Goal: Complete Application Form: Complete application form

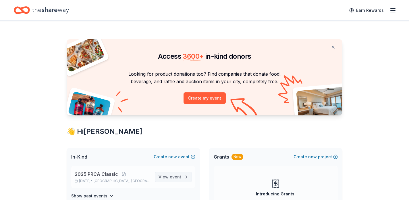
click at [187, 177] on link "View event" at bounding box center [173, 177] width 37 height 10
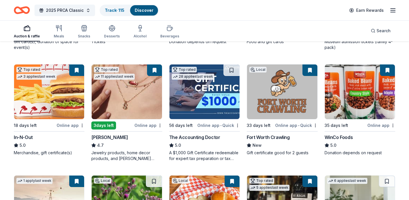
scroll to position [120, 0]
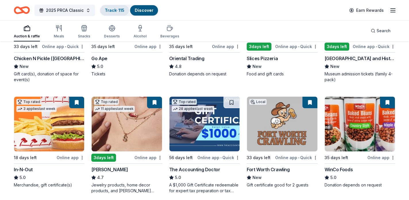
click at [124, 9] on link "Track · 115" at bounding box center [115, 10] width 20 height 5
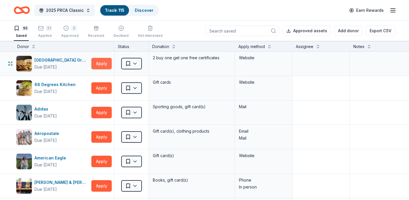
click at [106, 64] on button "Apply" at bounding box center [101, 63] width 20 height 11
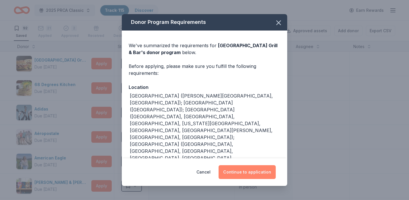
click at [257, 173] on button "Continue to application" at bounding box center [247, 172] width 57 height 14
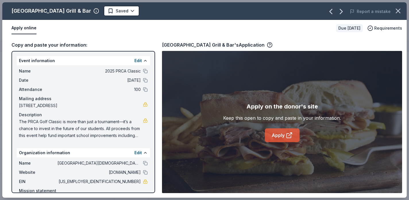
click at [282, 137] on link "Apply" at bounding box center [282, 135] width 35 height 14
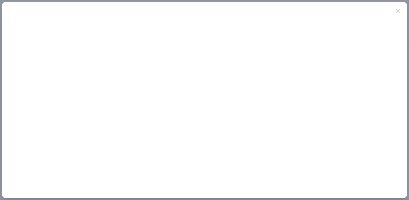
scroll to position [120, 0]
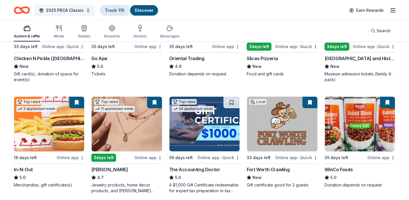
click at [110, 11] on link "Track · 115" at bounding box center [115, 10] width 20 height 5
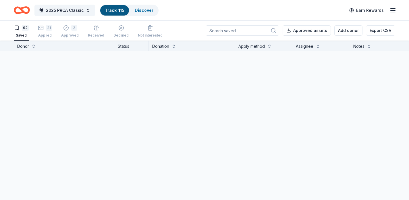
click at [107, 12] on link "Track · 115" at bounding box center [115, 10] width 20 height 5
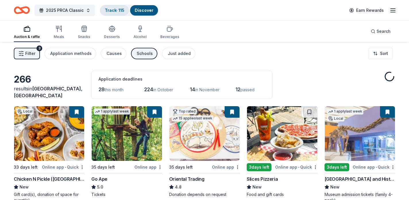
click at [111, 9] on link "Track · 115" at bounding box center [115, 10] width 20 height 5
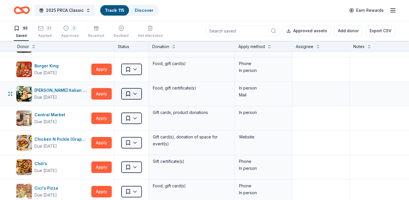
scroll to position [263, 0]
click at [259, 48] on div "Apply method" at bounding box center [252, 46] width 26 height 7
click at [270, 47] on button at bounding box center [269, 46] width 5 height 6
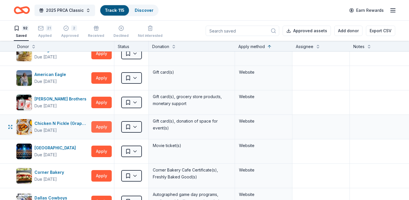
scroll to position [922, 0]
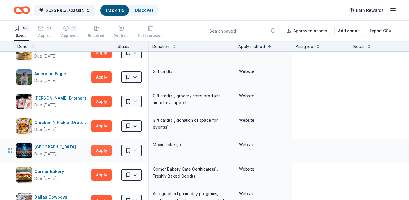
click at [103, 150] on button "Apply" at bounding box center [101, 150] width 20 height 11
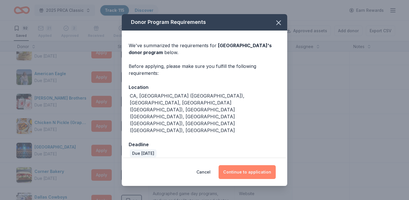
click at [247, 165] on button "Continue to application" at bounding box center [247, 172] width 57 height 14
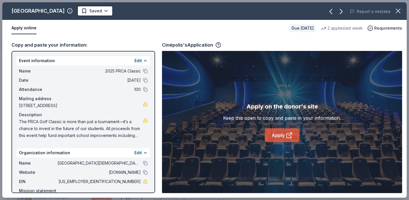
click at [277, 135] on link "Apply" at bounding box center [282, 135] width 35 height 14
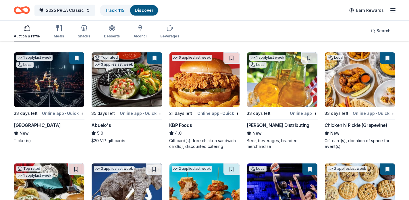
scroll to position [499, 0]
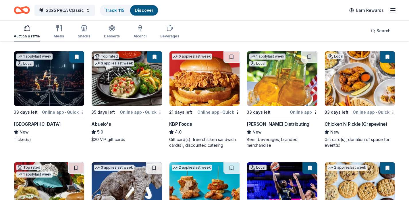
click at [55, 88] on img at bounding box center [49, 78] width 70 height 55
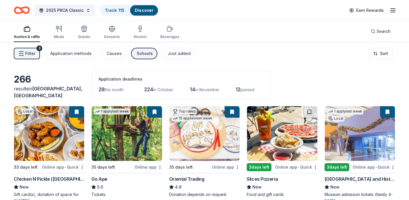
scroll to position [0, 0]
click at [111, 11] on link "Track · 115" at bounding box center [115, 10] width 20 height 5
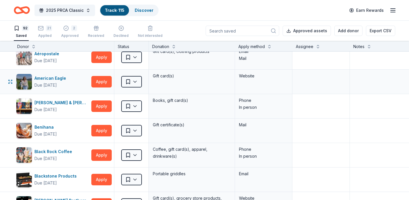
scroll to position [80, 0]
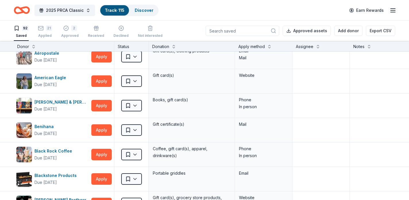
click at [254, 47] on div "Apply method" at bounding box center [252, 46] width 26 height 7
click at [270, 47] on button at bounding box center [269, 46] width 5 height 6
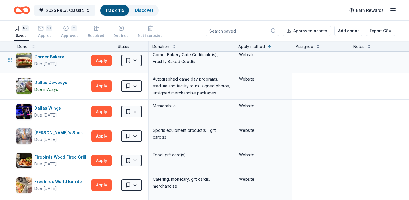
scroll to position [1039, 0]
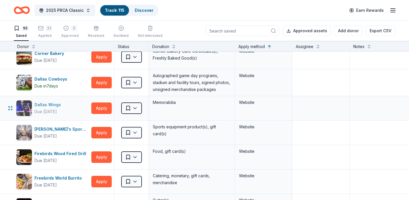
click at [66, 108] on div "Dallas Wings Due in 21 days" at bounding box center [52, 108] width 73 height 16
click at [104, 135] on button "Apply" at bounding box center [101, 132] width 20 height 11
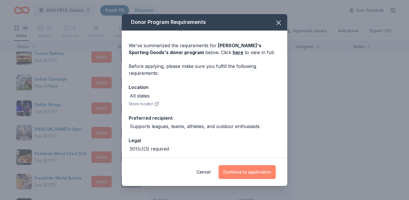
click at [238, 176] on button "Continue to application" at bounding box center [247, 172] width 57 height 14
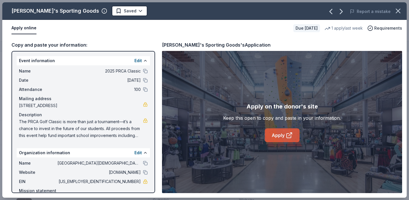
click at [281, 136] on link "Apply" at bounding box center [282, 135] width 35 height 14
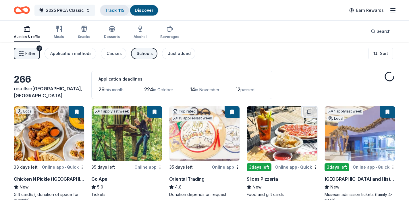
click at [118, 11] on link "Track · 115" at bounding box center [115, 10] width 20 height 5
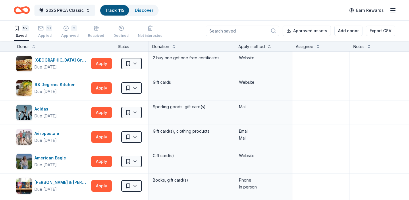
click at [270, 45] on button at bounding box center [269, 46] width 5 height 6
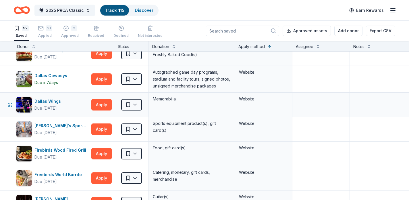
scroll to position [1048, 0]
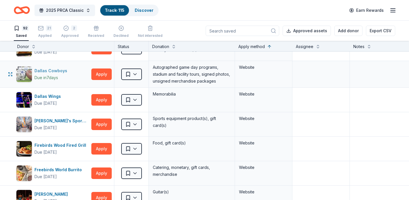
click at [63, 77] on div "Due in 7 days" at bounding box center [51, 77] width 35 height 7
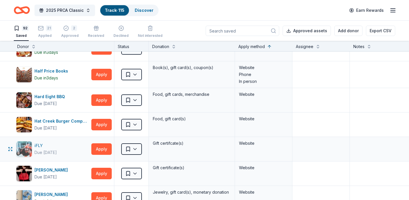
scroll to position [1324, 0]
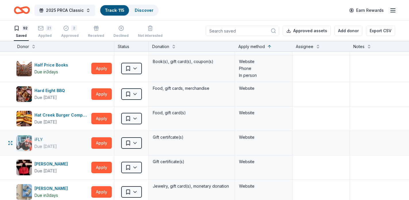
click at [73, 148] on div "iFLY Due in 33 days" at bounding box center [52, 143] width 73 height 16
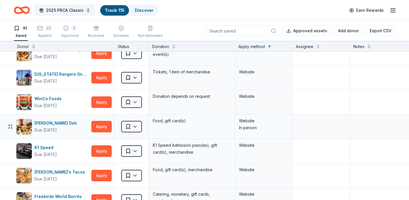
scroll to position [1397, 0]
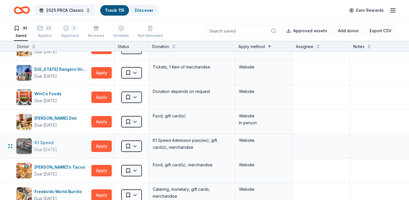
click at [80, 147] on div "K1 Speed Due in 33 days" at bounding box center [52, 146] width 73 height 16
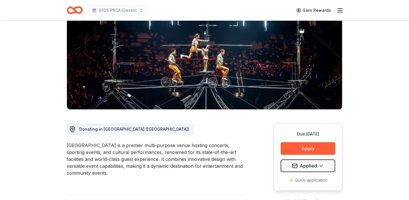
scroll to position [66, 0]
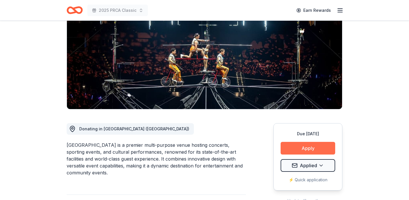
click at [310, 151] on button "Apply" at bounding box center [308, 148] width 55 height 13
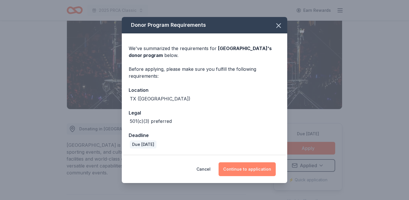
click at [244, 167] on button "Continue to application" at bounding box center [247, 169] width 57 height 14
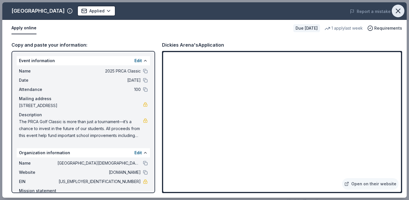
click at [399, 11] on icon "button" at bounding box center [398, 11] width 4 height 4
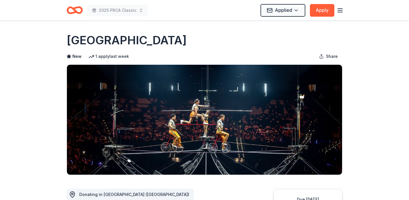
scroll to position [0, 0]
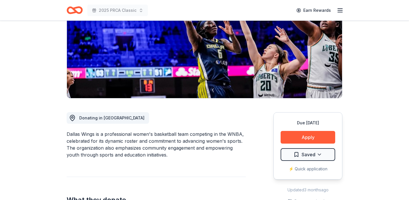
scroll to position [79, 0]
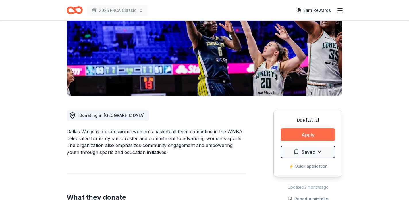
click at [296, 134] on button "Apply" at bounding box center [308, 134] width 55 height 13
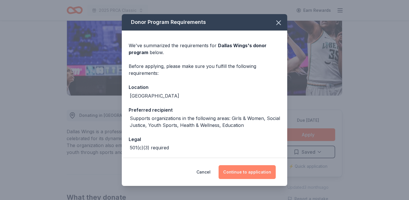
click at [259, 174] on button "Continue to application" at bounding box center [247, 172] width 57 height 14
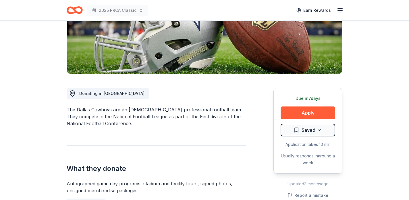
scroll to position [106, 0]
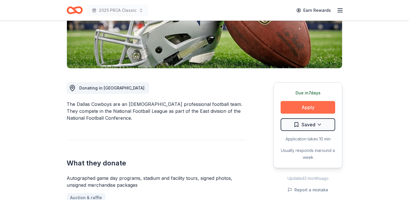
click at [310, 103] on button "Apply" at bounding box center [308, 107] width 55 height 13
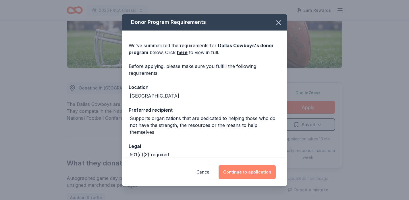
click at [247, 176] on button "Continue to application" at bounding box center [247, 172] width 57 height 14
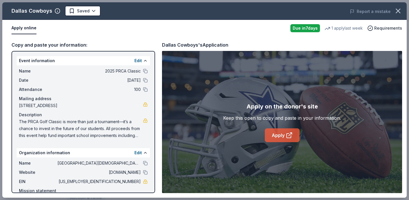
click at [279, 137] on link "Apply" at bounding box center [282, 135] width 35 height 14
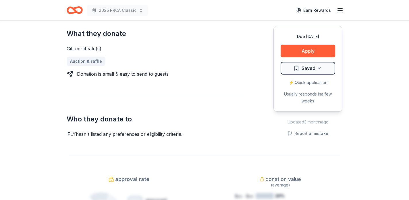
scroll to position [241, 0]
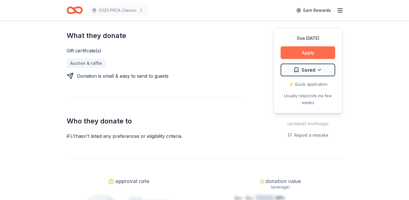
click at [298, 54] on button "Apply" at bounding box center [308, 52] width 55 height 13
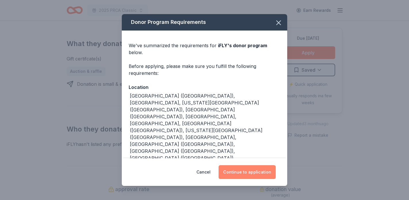
click at [244, 170] on button "Continue to application" at bounding box center [247, 172] width 57 height 14
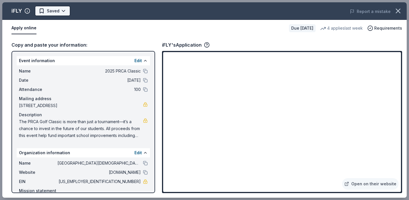
scroll to position [0, 0]
click at [61, 11] on html "2025 PRCA Classic Earn Rewards Due in 33 days Share iFLY New • 1 reviews 4 appl…" at bounding box center [204, 100] width 409 height 200
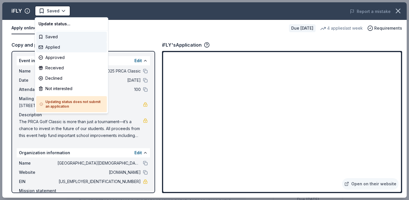
click at [56, 45] on div "Applied" at bounding box center [71, 47] width 71 height 10
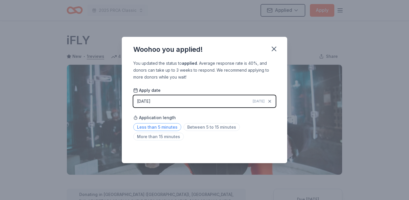
click at [164, 128] on span "Less than 5 minutes" at bounding box center [157, 127] width 48 height 8
click at [276, 48] on icon "button" at bounding box center [274, 49] width 8 height 8
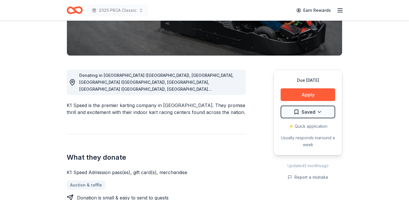
scroll to position [121, 0]
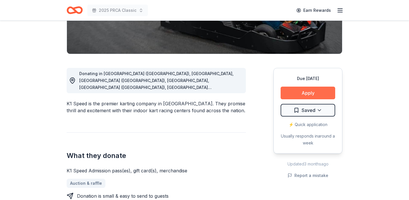
click at [296, 92] on button "Apply" at bounding box center [308, 92] width 55 height 13
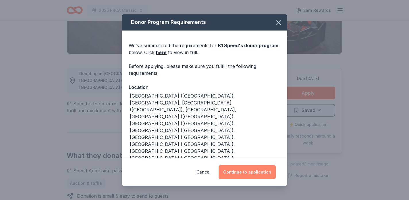
click at [255, 173] on button "Continue to application" at bounding box center [247, 172] width 57 height 14
